Goal: Use online tool/utility

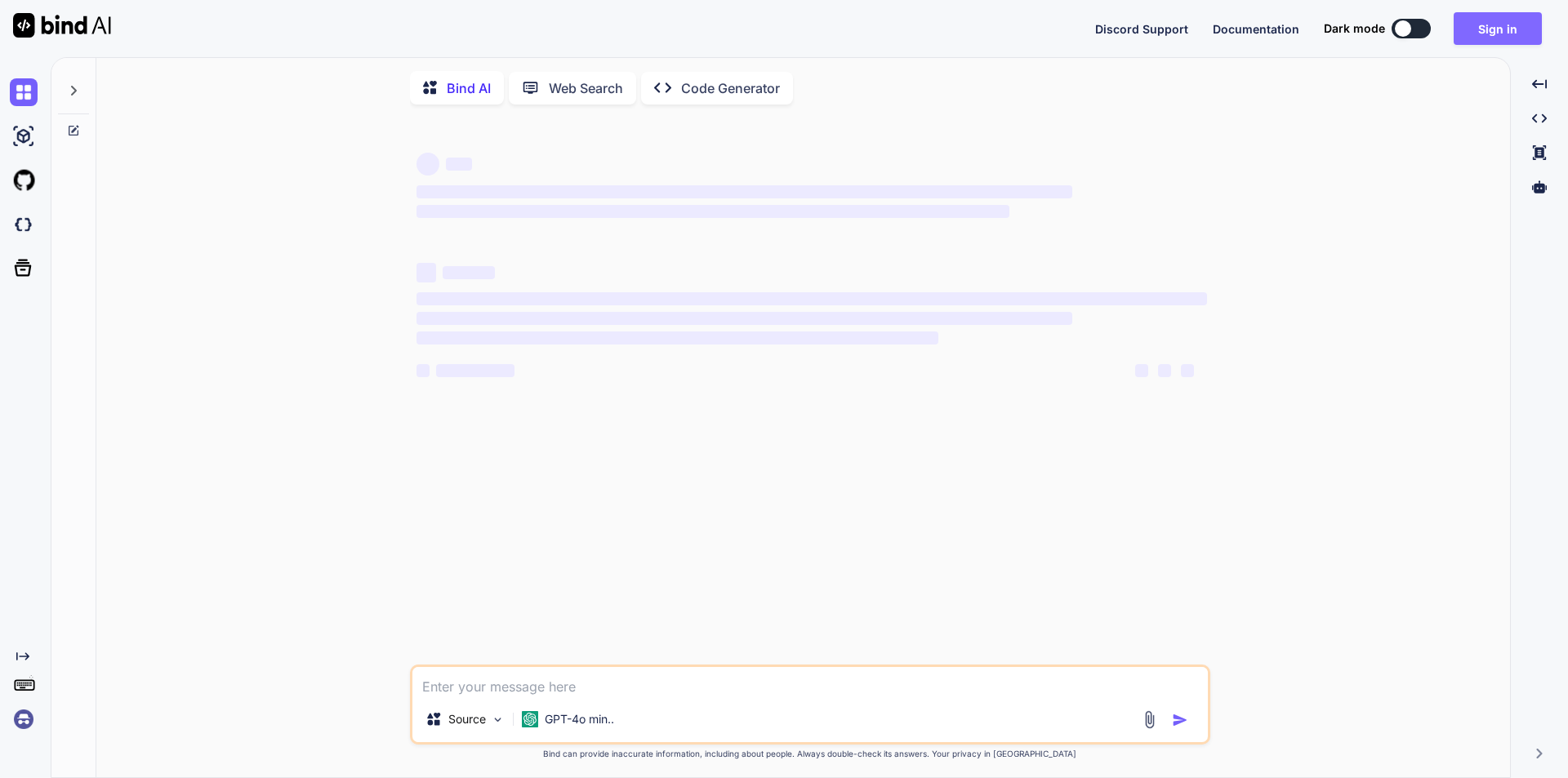
click at [1516, 29] on button "Sign in" at bounding box center [1497, 29] width 88 height 32
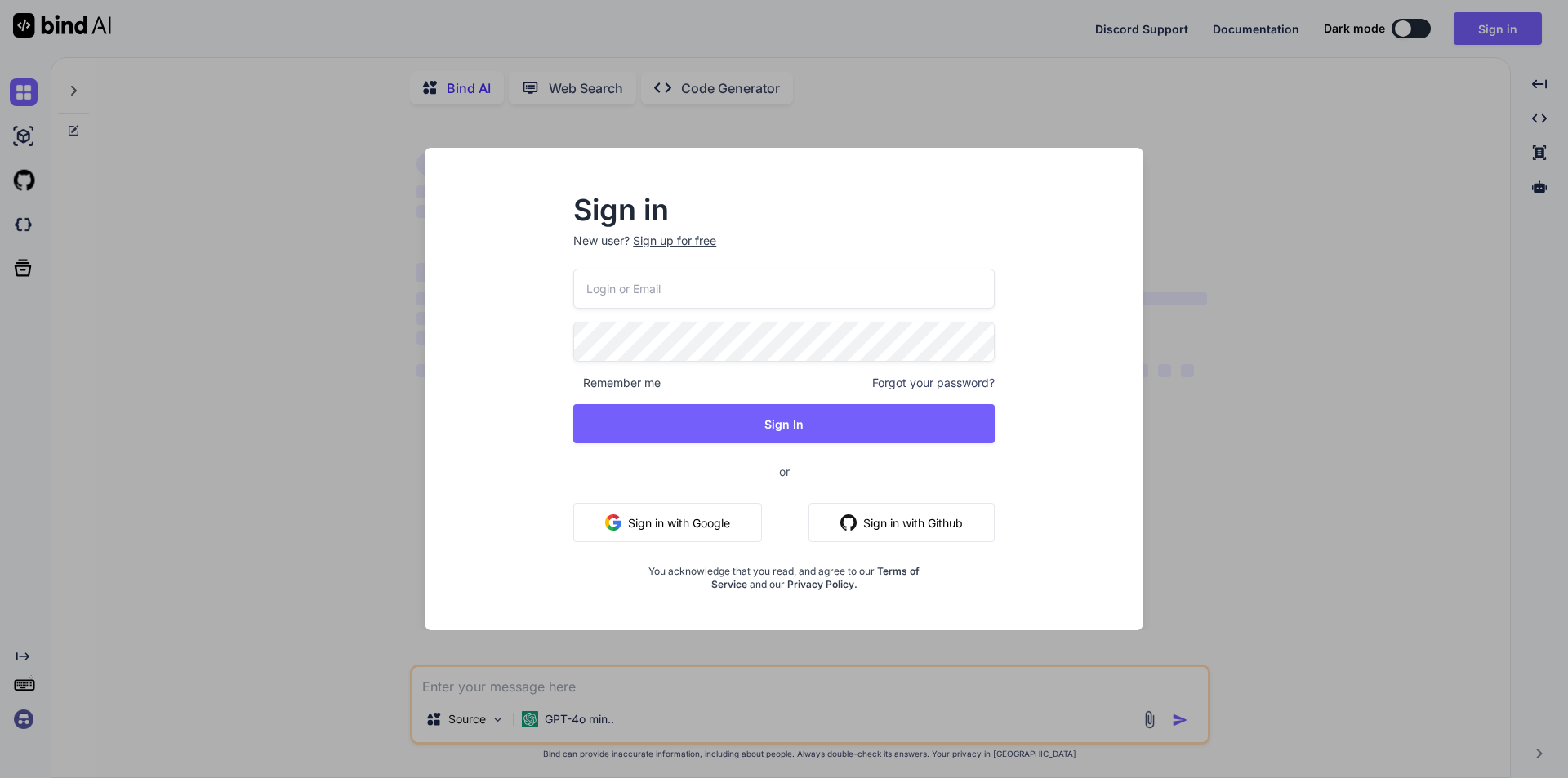
click at [739, 278] on input "email" at bounding box center [783, 288] width 421 height 40
type textarea "x"
type input "[EMAIL_ADDRESS][DOMAIN_NAME]"
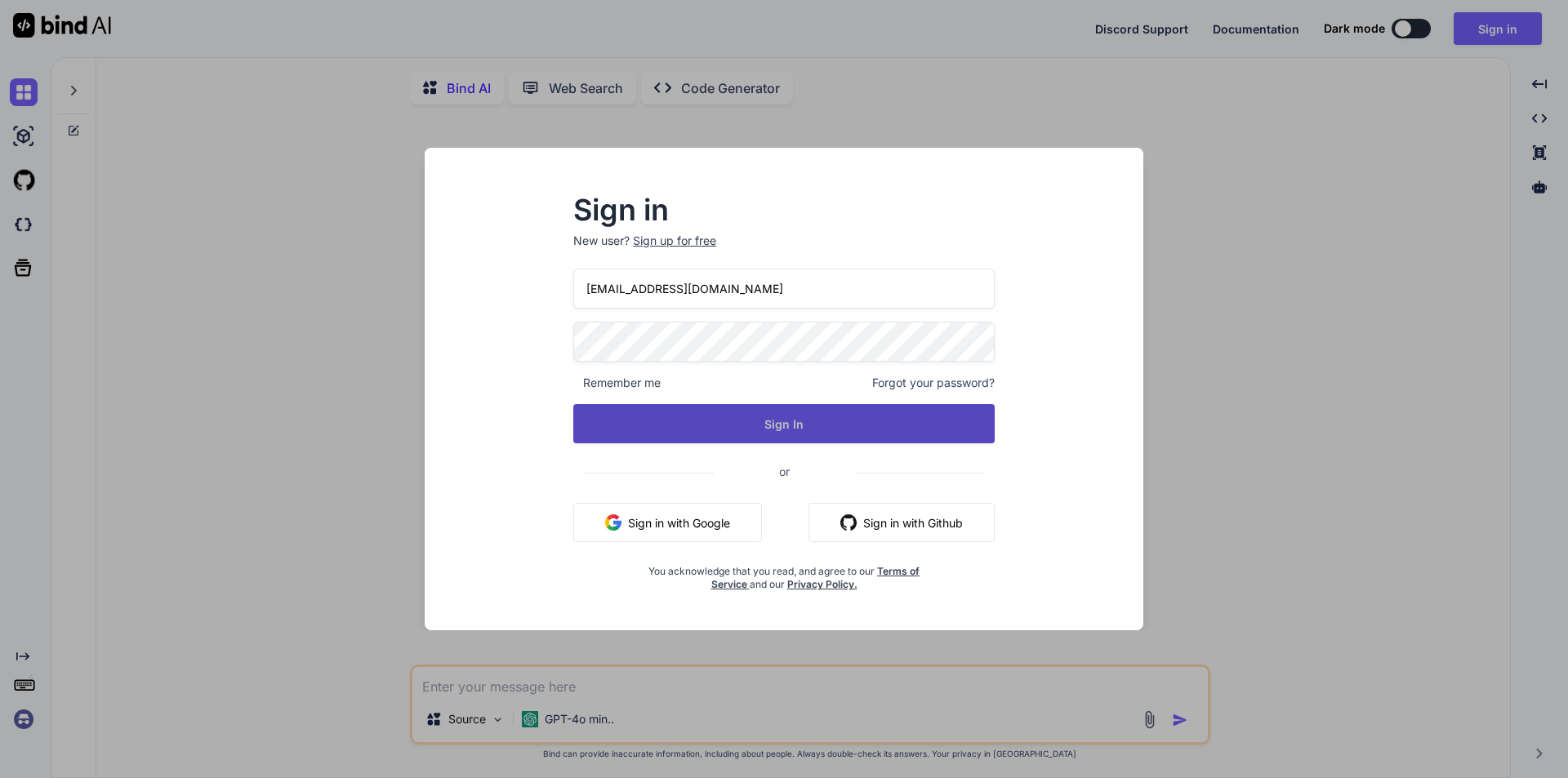
click at [744, 413] on button "Sign In" at bounding box center [783, 424] width 421 height 40
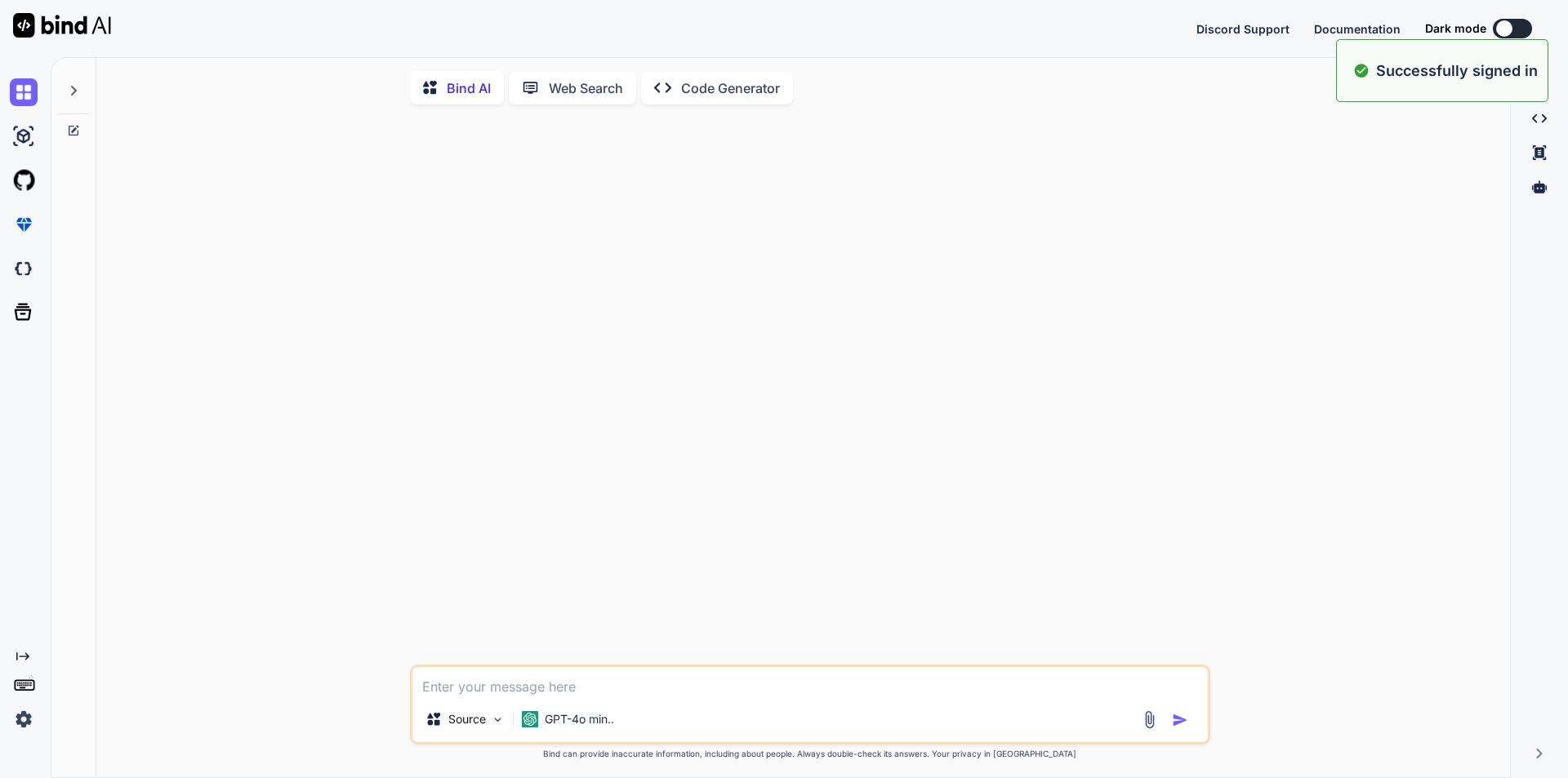
type textarea "x"
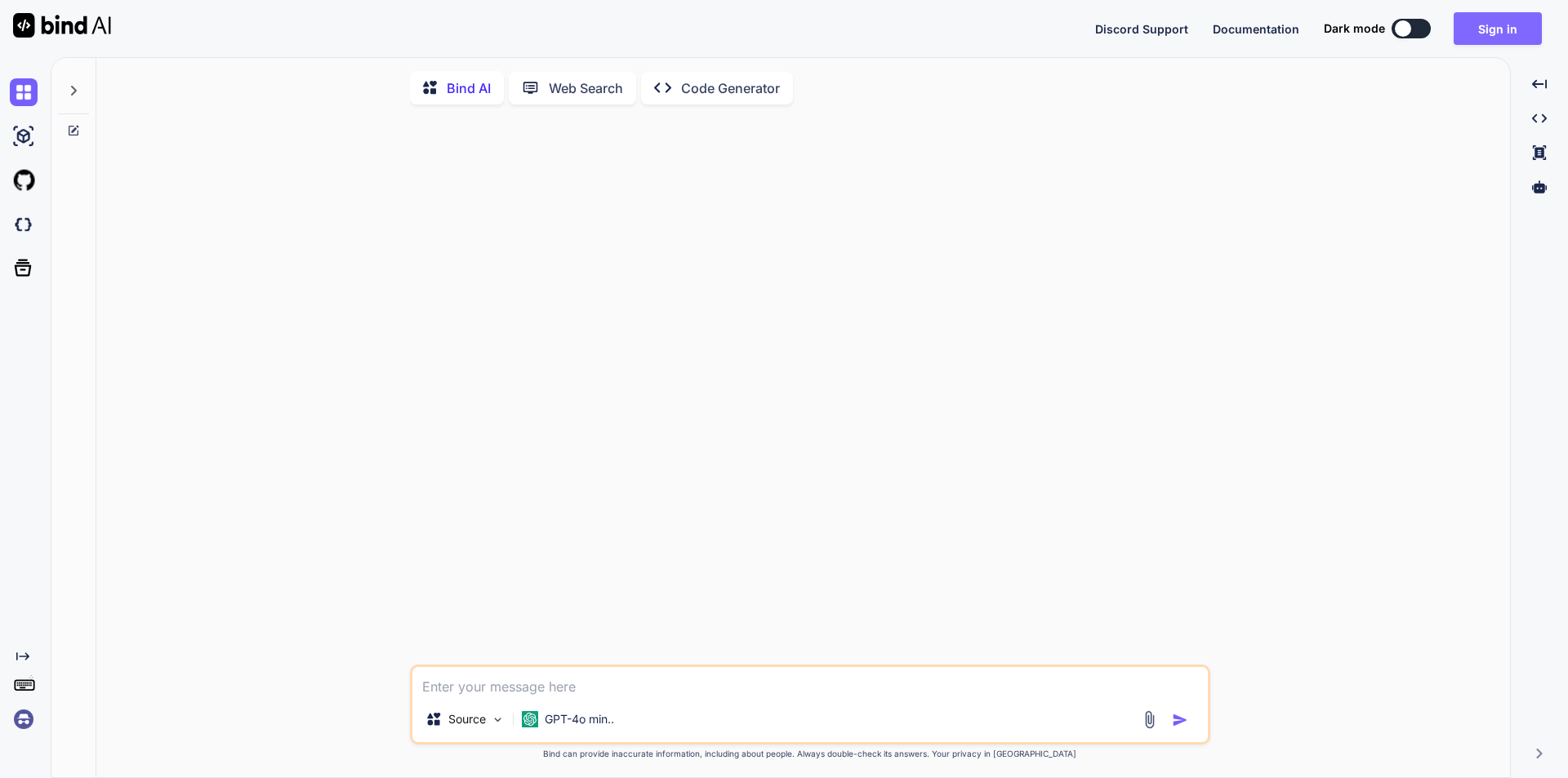
click at [1507, 40] on button "Sign in" at bounding box center [1497, 29] width 88 height 32
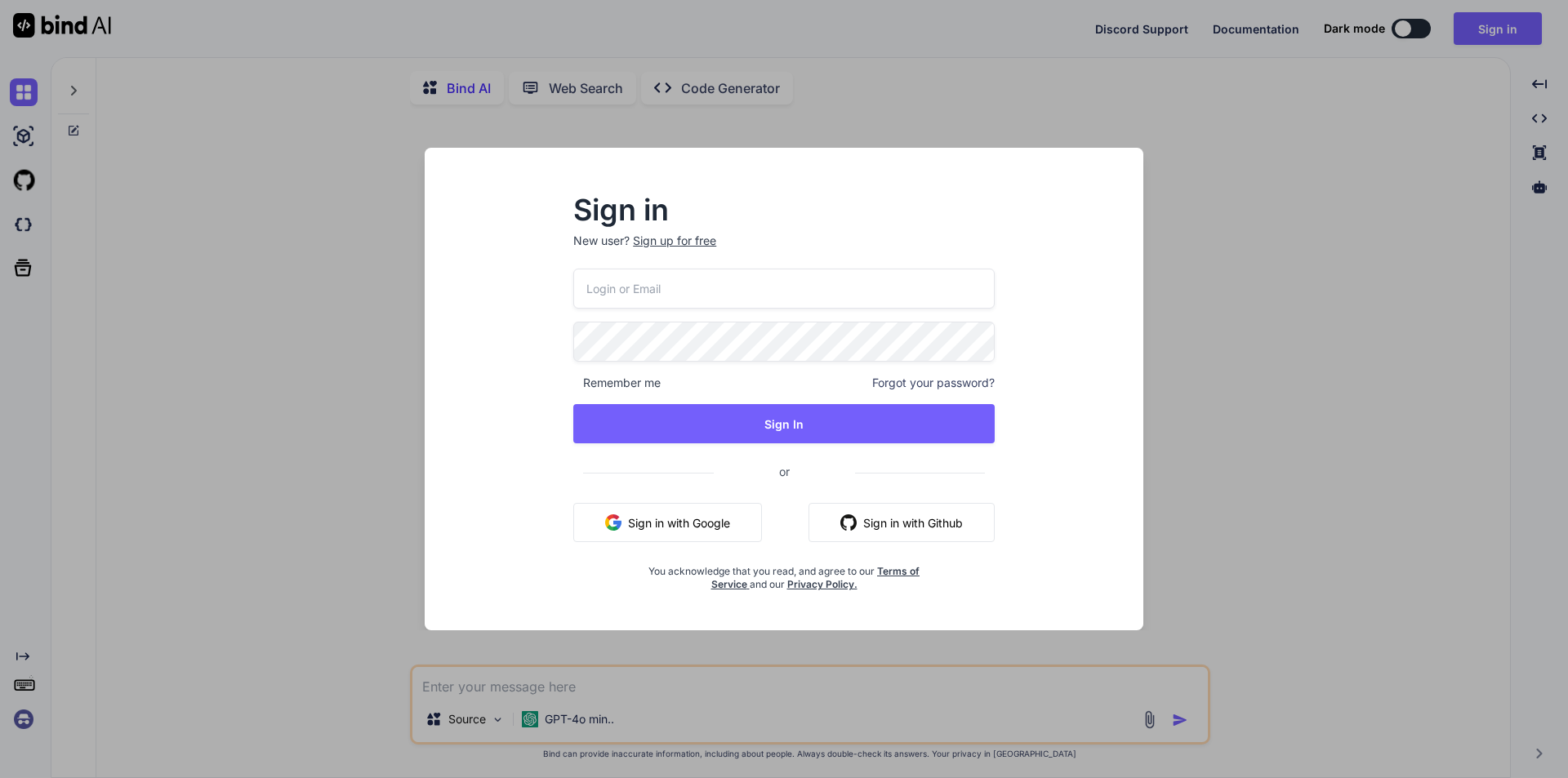
type input "[EMAIL_ADDRESS][DOMAIN_NAME]"
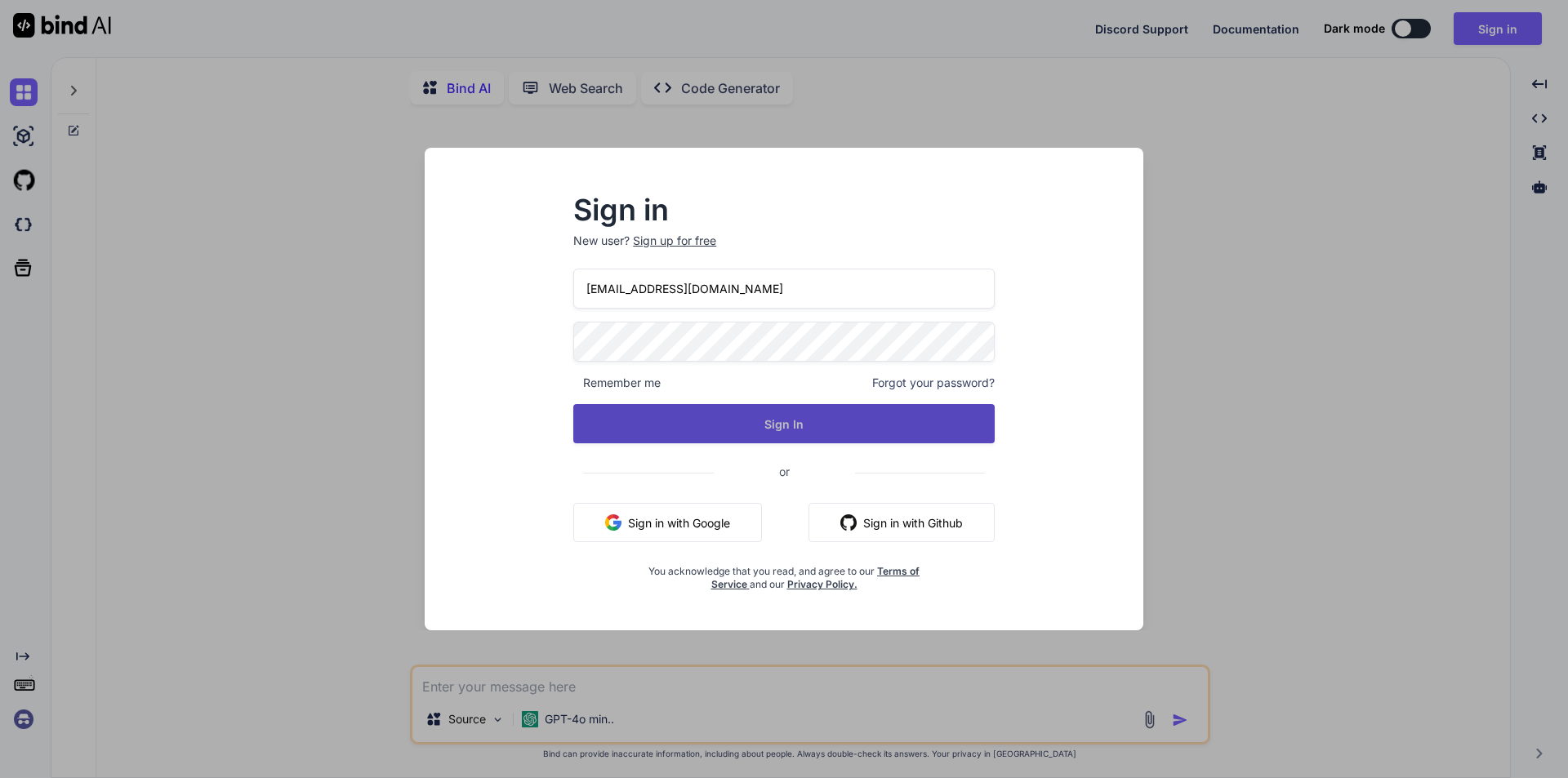
click at [706, 409] on button "Sign In" at bounding box center [783, 424] width 421 height 40
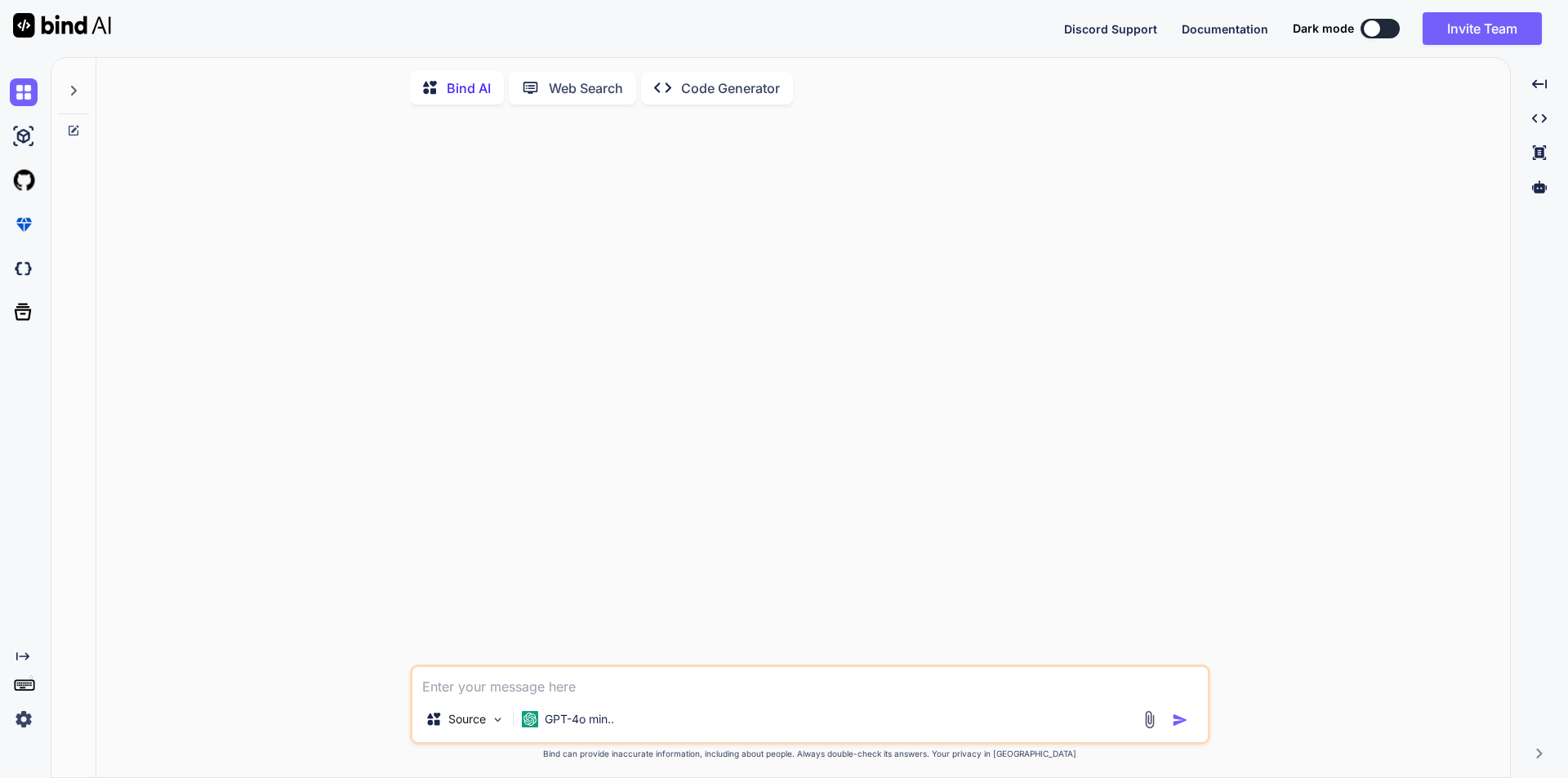
click at [761, 688] on textarea at bounding box center [810, 682] width 796 height 30
paste textarea "• Coordinated with the development team to separate the class and activities se…"
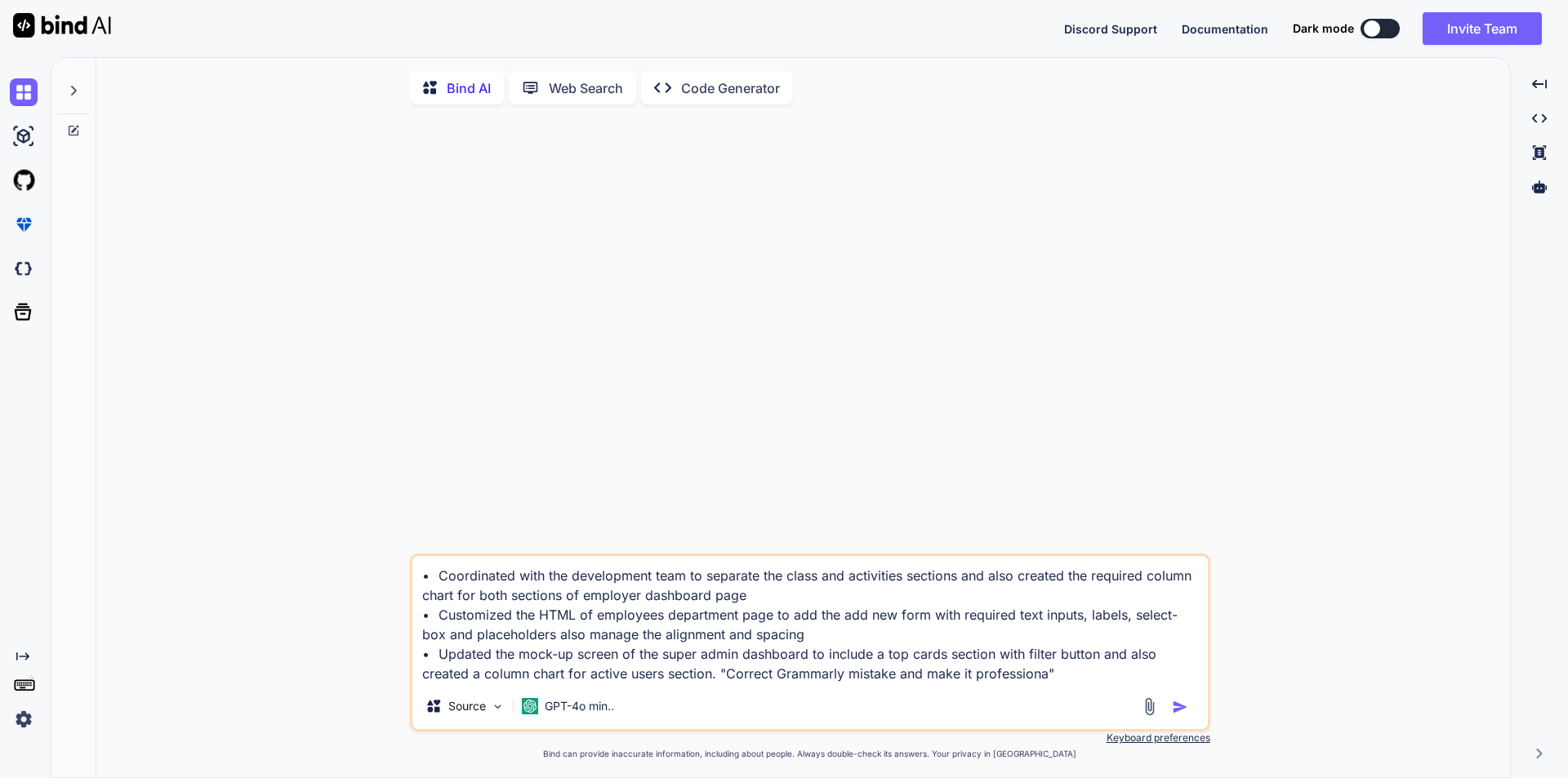
type textarea "• Coordinated with the development team to separate the class and activities se…"
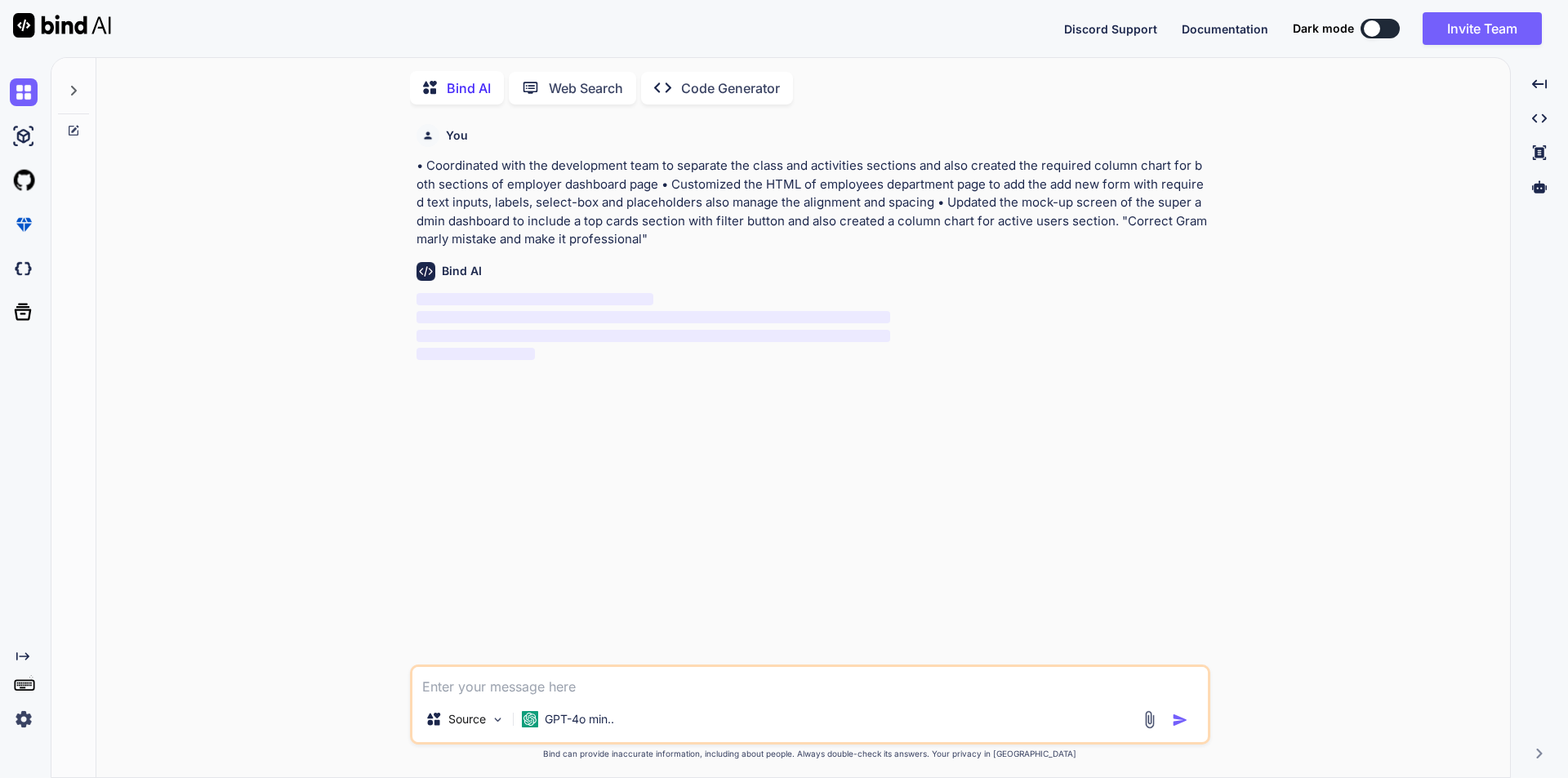
scroll to position [6, 0]
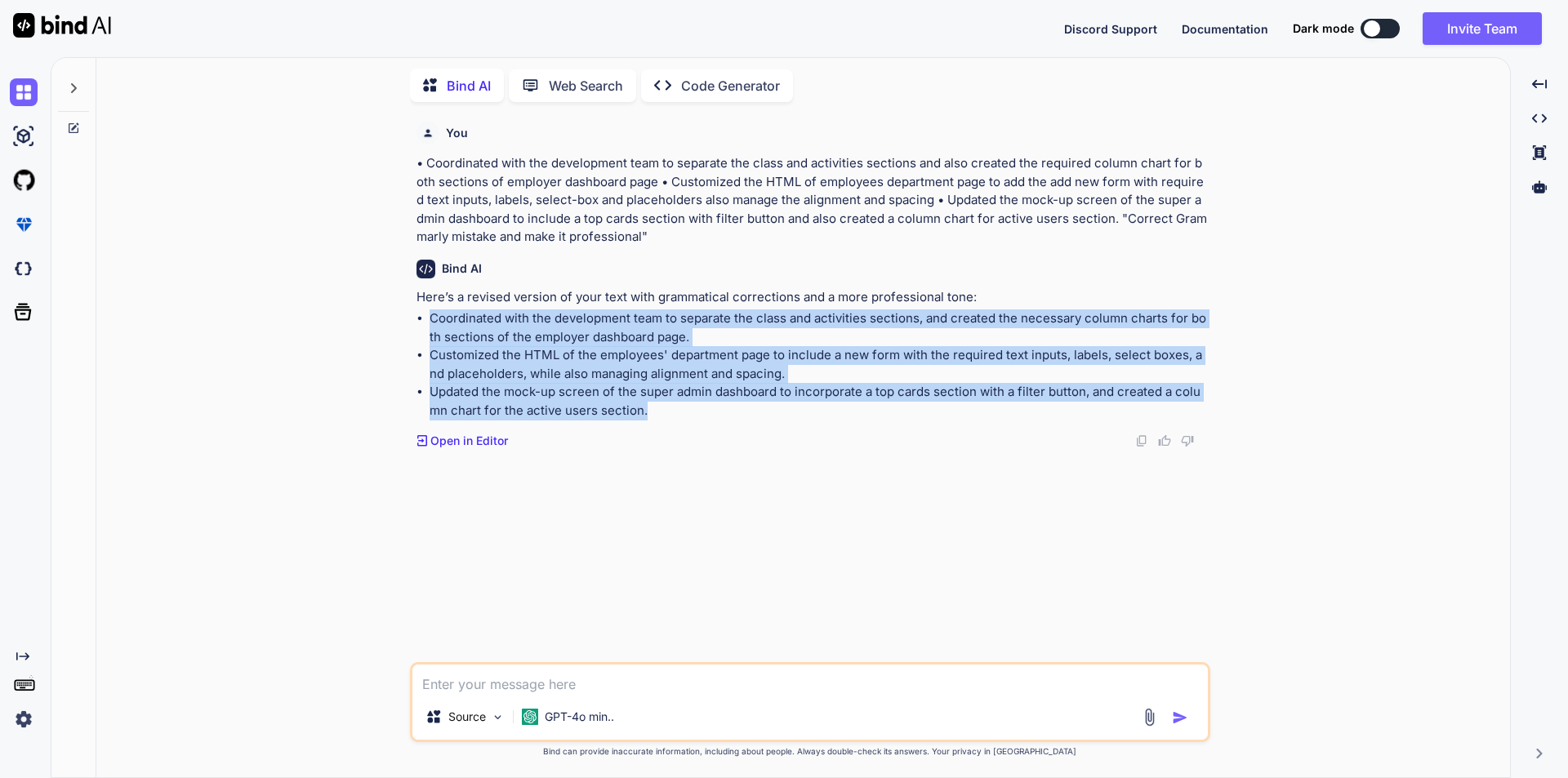
drag, startPoint x: 427, startPoint y: 313, endPoint x: 645, endPoint y: 417, distance: 241.5
click at [645, 417] on ul "Coordinated with the development team to separate the class and activities sect…" at bounding box center [812, 365] width 790 height 111
copy ul "Coordinated with the development team to separate the class and activities sect…"
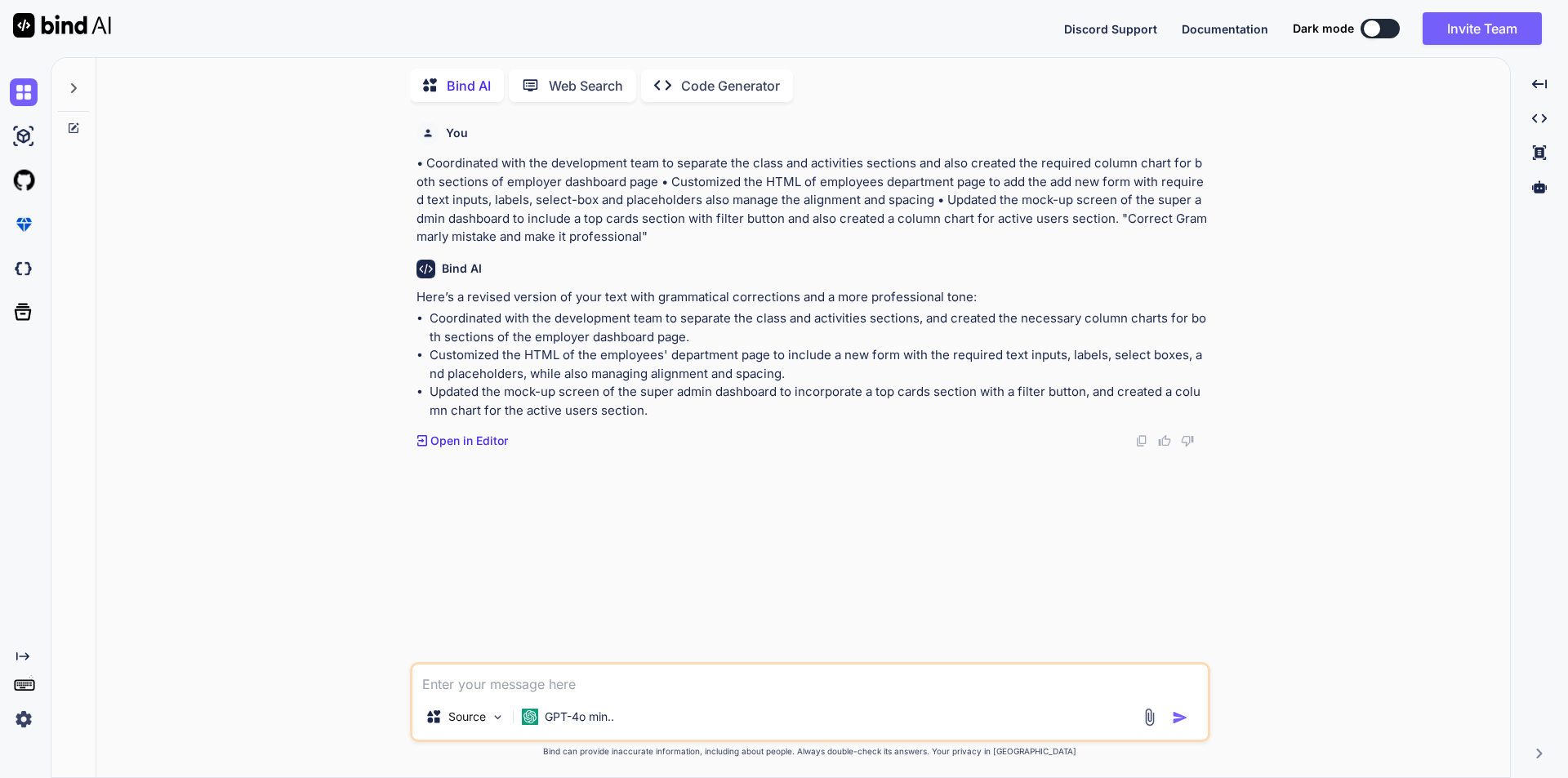
click at [547, 694] on div "Source GPT-4o min.." at bounding box center [809, 702] width 800 height 80
click at [547, 694] on textarea at bounding box center [810, 679] width 796 height 30
paste textarea "Coordinated with the development team to separate the class and activities sect…"
type textarea "Coordinated with the development team to separate the class and activities sect…"
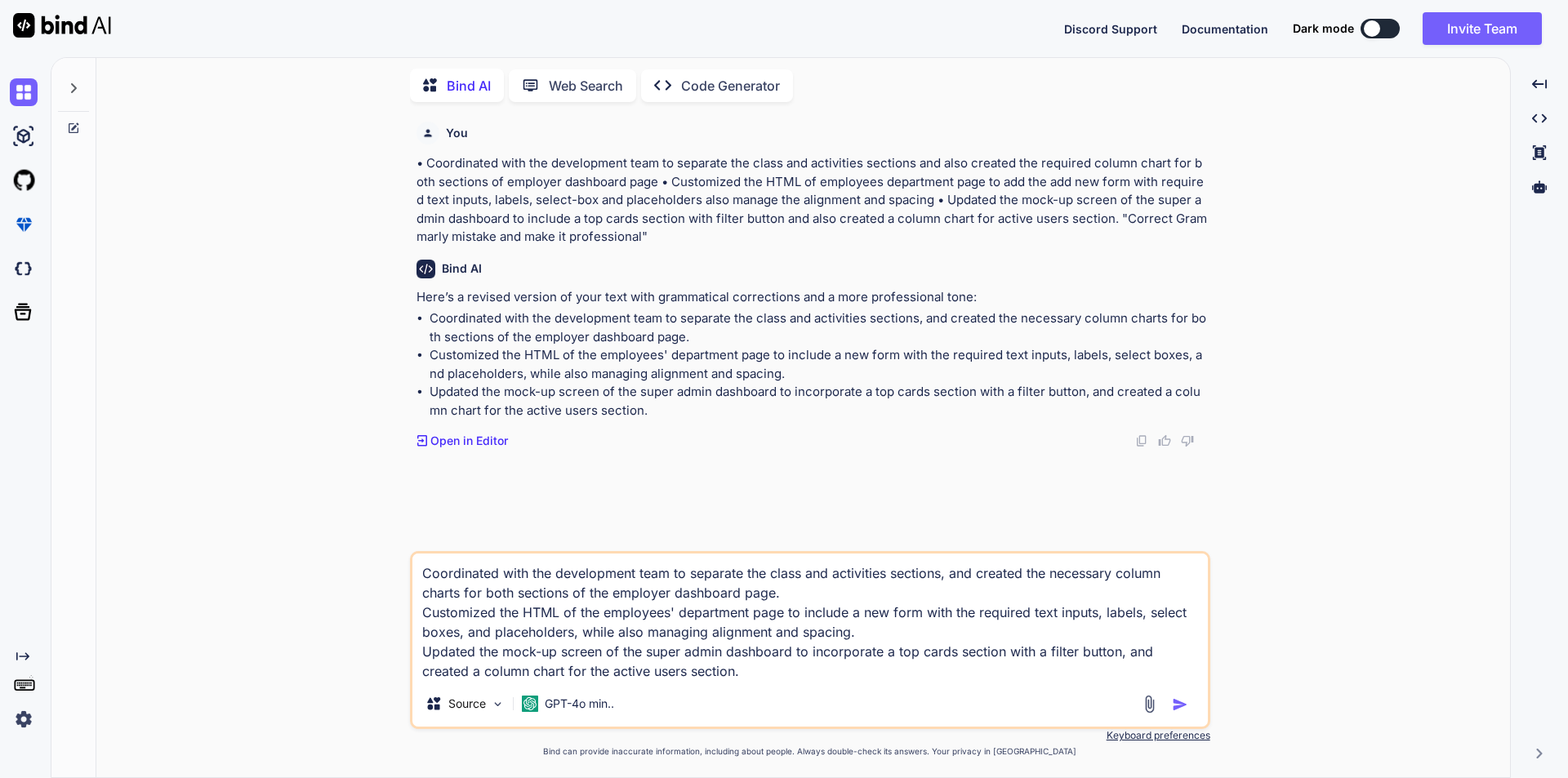
type textarea "Coordinated with the development team to separate the class and activities sect…"
